Goal: Information Seeking & Learning: Learn about a topic

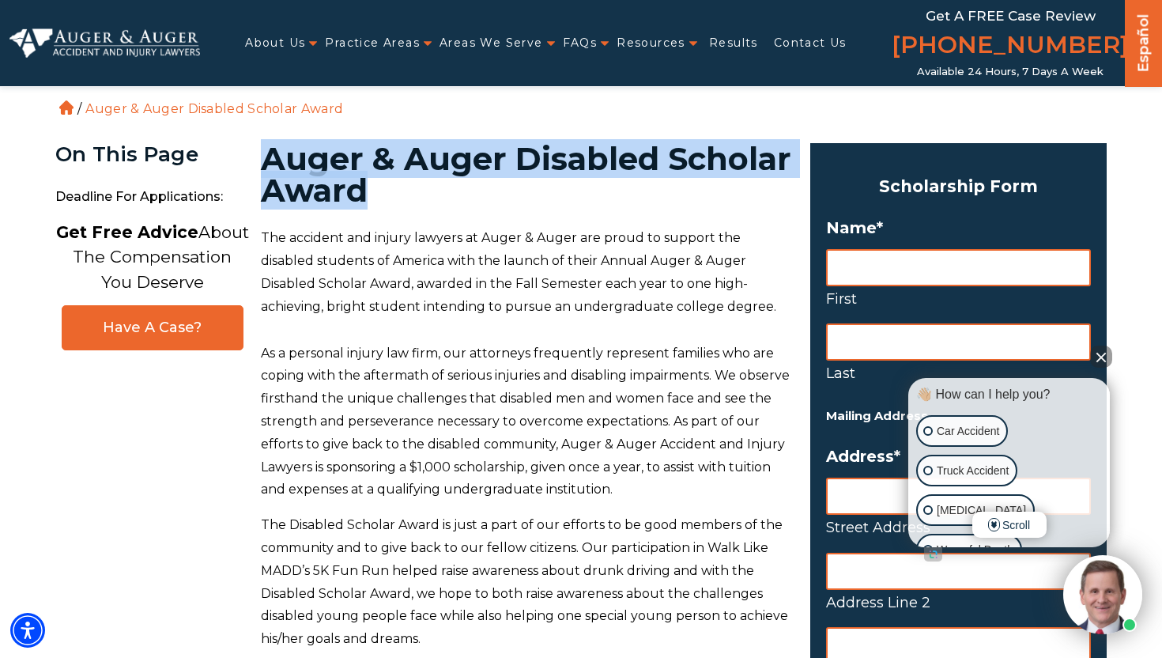
drag, startPoint x: 517, startPoint y: 185, endPoint x: 257, endPoint y: 156, distance: 261.8
copy h1 "Auger & Auger Disabled Scholar Award"
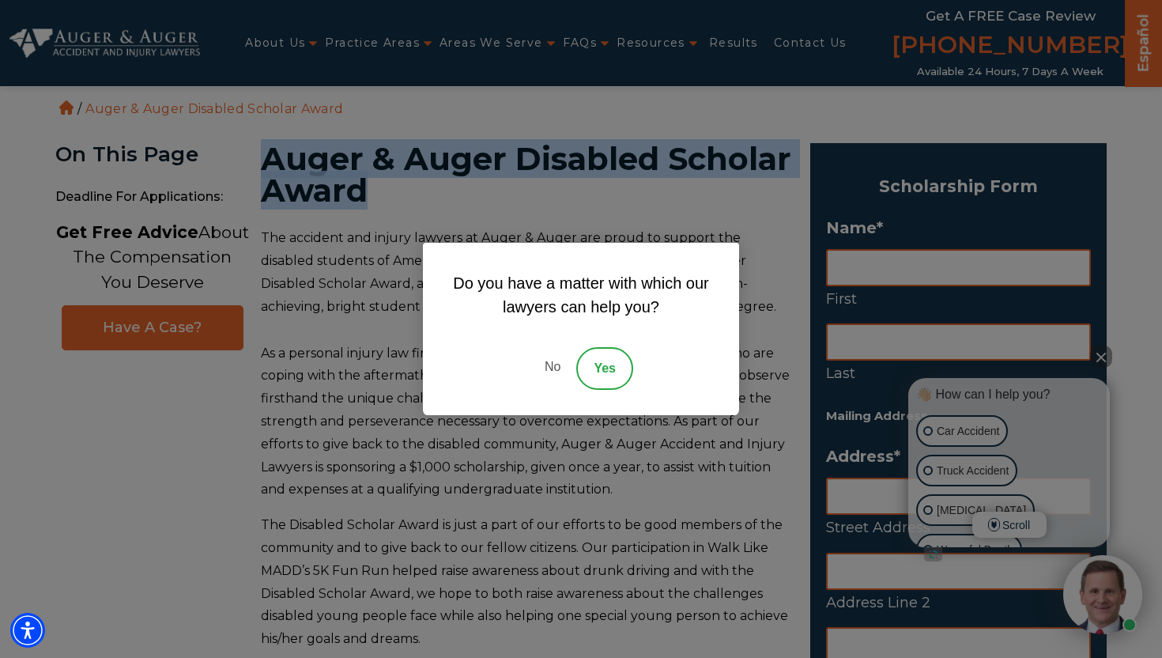
click at [554, 365] on link "No" at bounding box center [552, 368] width 47 height 43
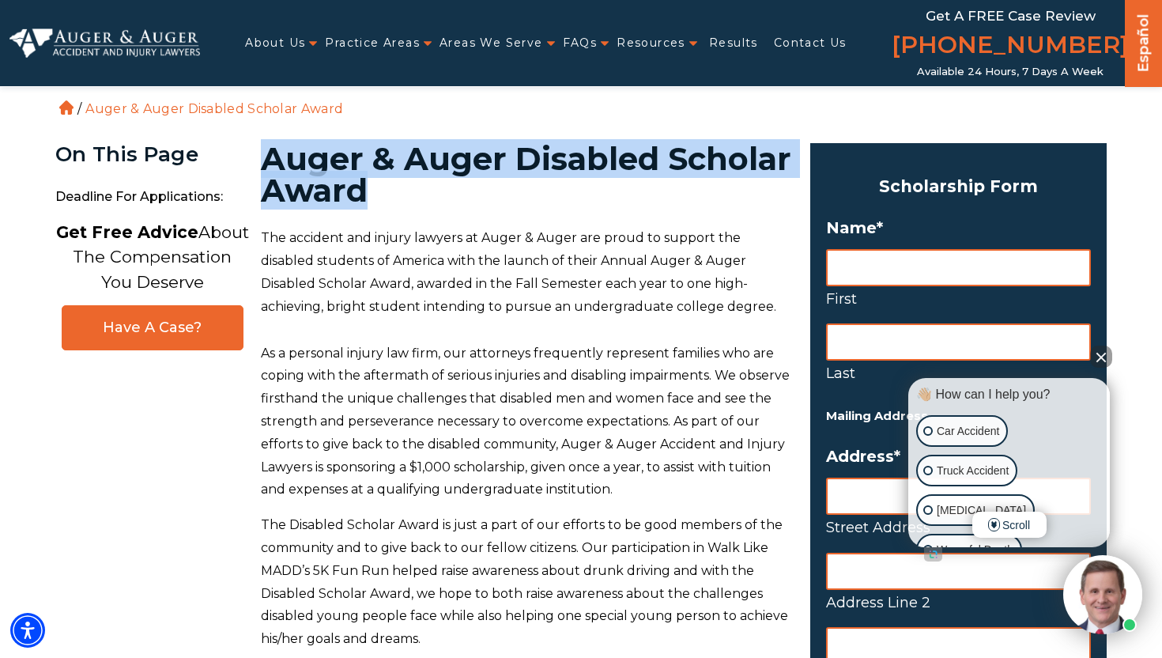
click at [567, 295] on p "The accident and injury lawyers at Auger & Auger are proud to support the disab…" at bounding box center [526, 272] width 531 height 91
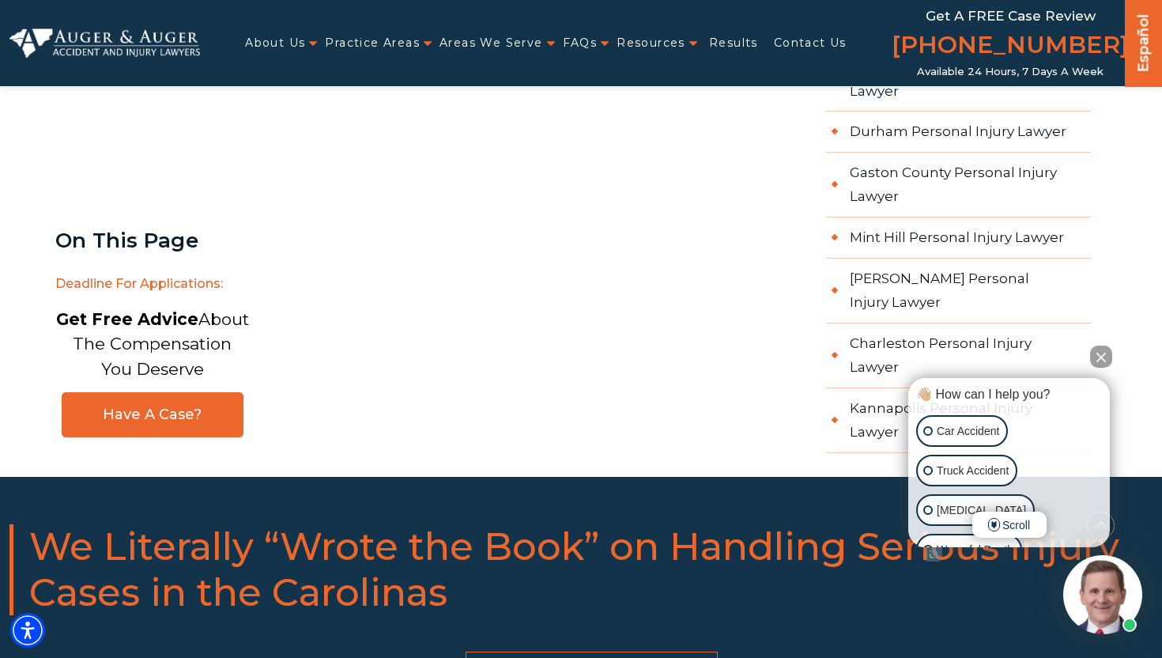
scroll to position [3975, 0]
